Goal: Information Seeking & Learning: Learn about a topic

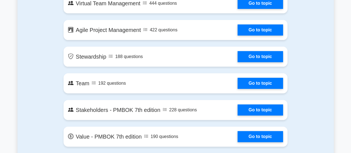
scroll to position [1102, 0]
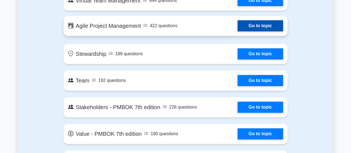
click at [259, 26] on link "Go to topic" at bounding box center [259, 25] width 45 height 11
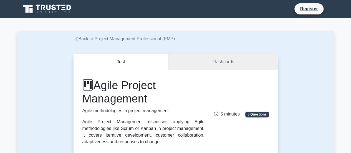
click at [226, 63] on link "Flashcards" at bounding box center [223, 62] width 109 height 16
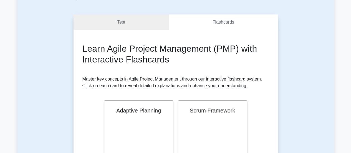
scroll to position [75, 0]
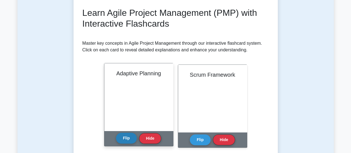
click at [131, 136] on button "Flip" at bounding box center [126, 138] width 21 height 11
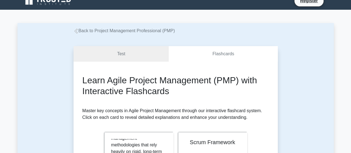
scroll to position [0, 0]
